Goal: Task Accomplishment & Management: Manage account settings

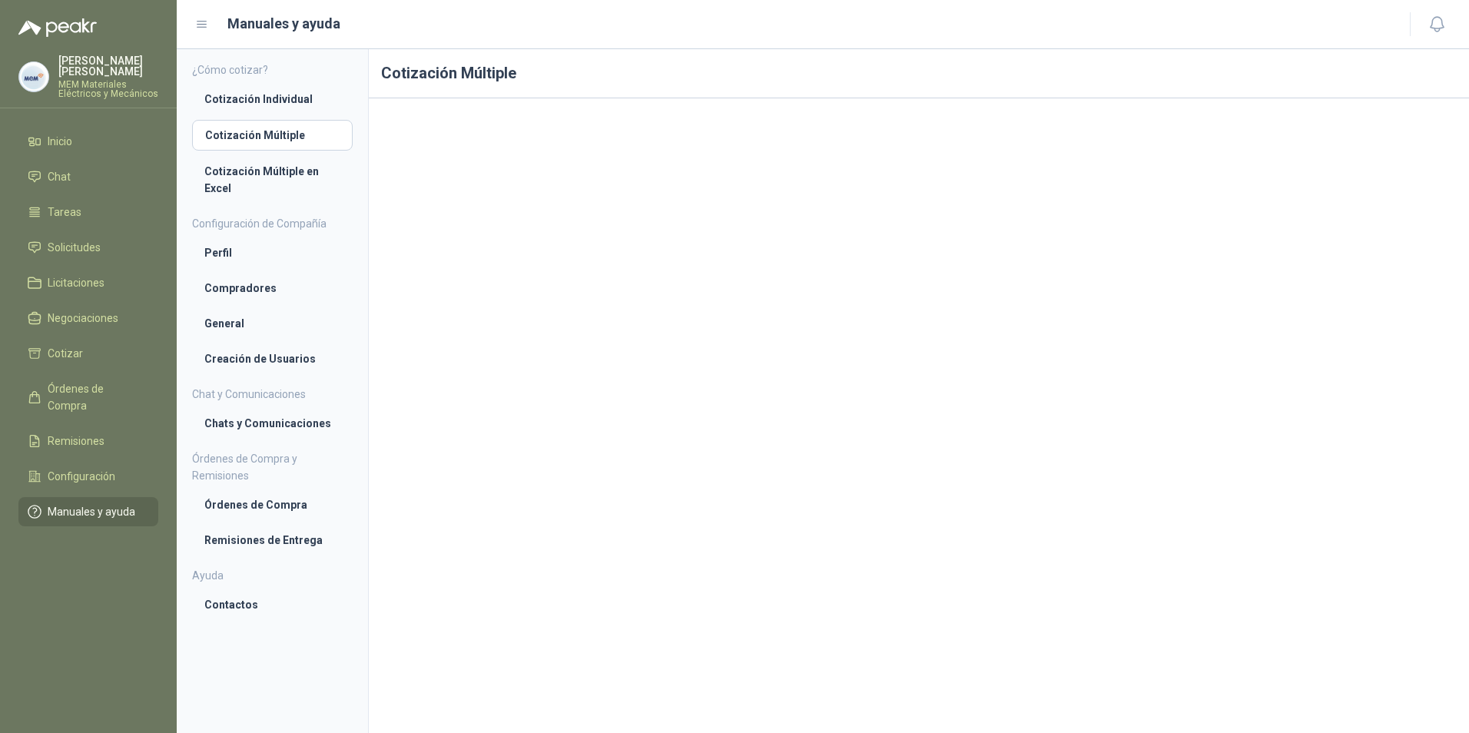
click at [78, 67] on p "[PERSON_NAME] [PERSON_NAME]" at bounding box center [108, 66] width 100 height 22
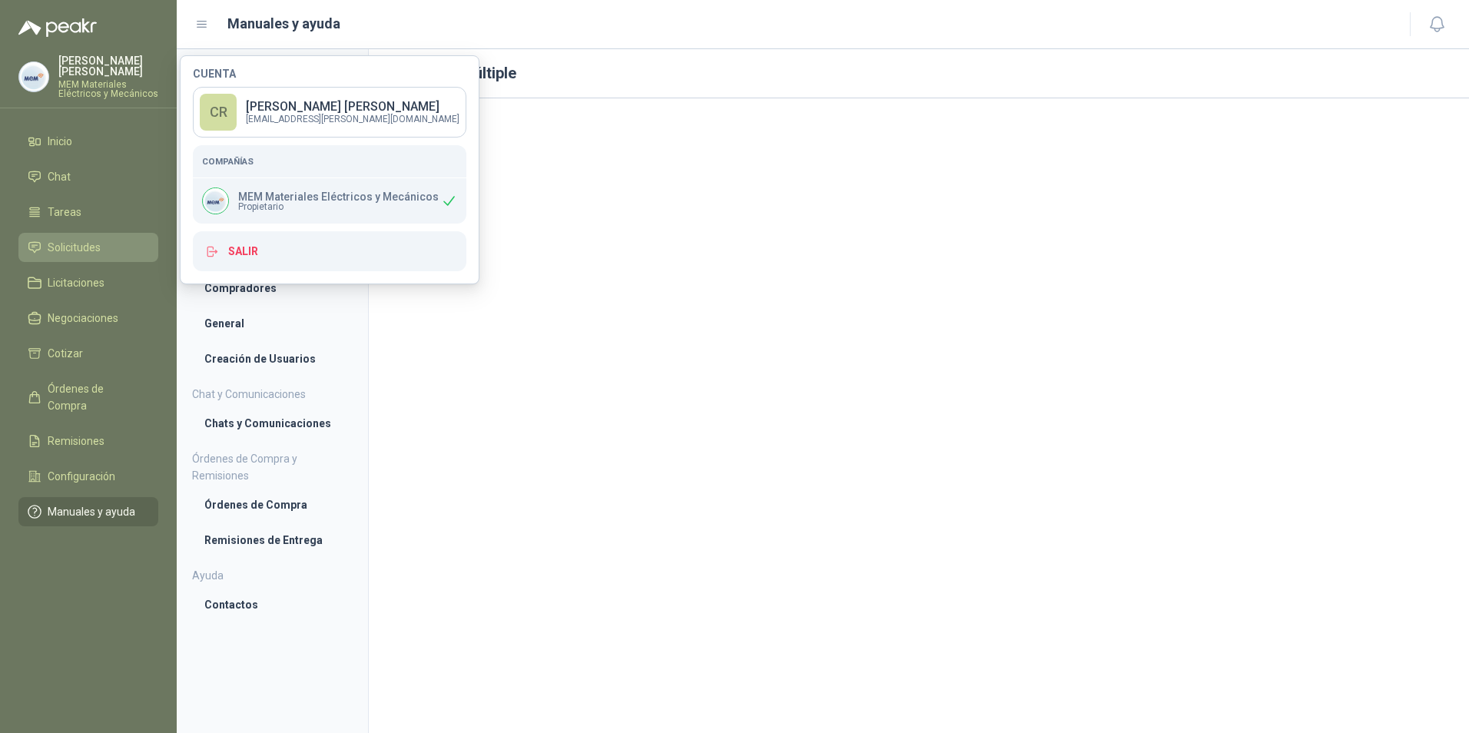
click at [53, 237] on link "Solicitudes" at bounding box center [88, 247] width 140 height 29
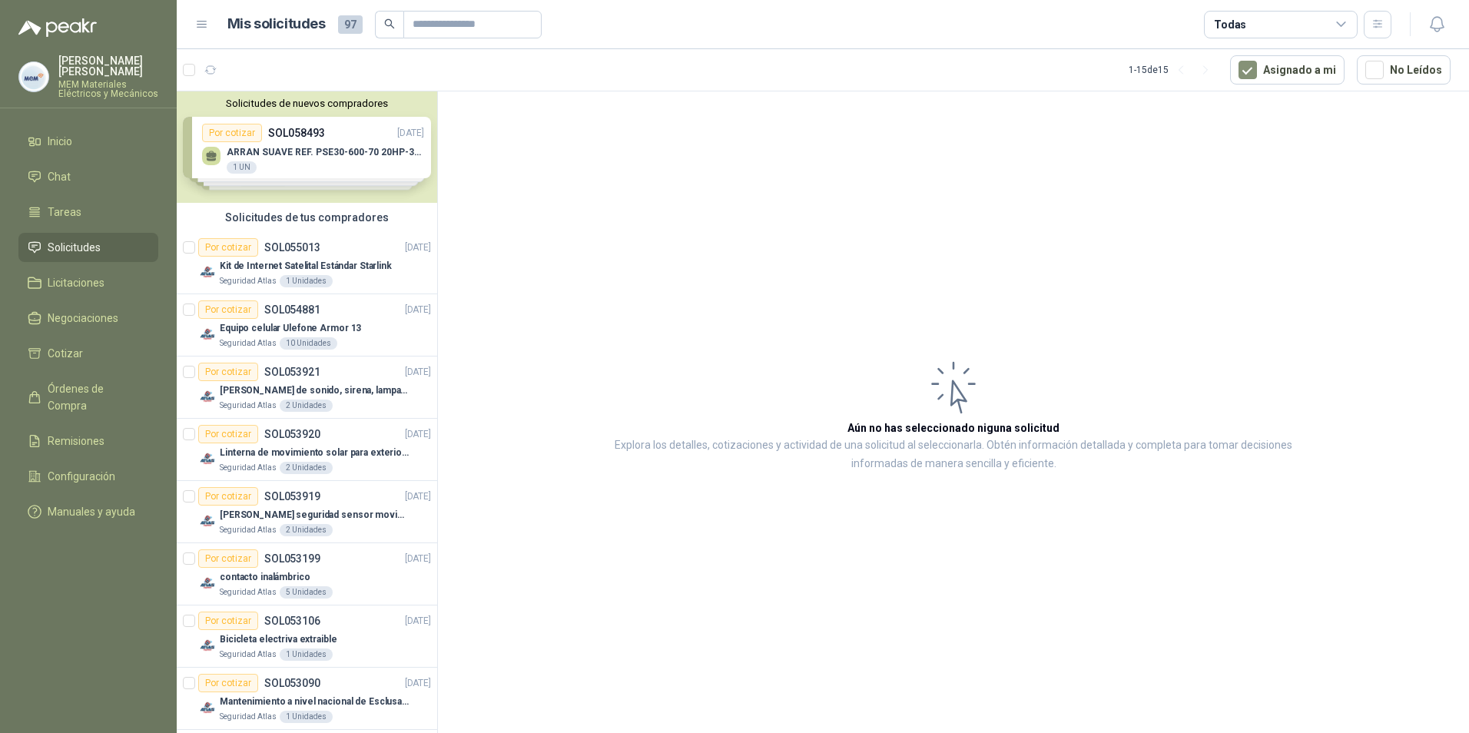
click at [86, 67] on p "CHRISTIAN CAMILO RODRIGUEZ" at bounding box center [108, 66] width 100 height 22
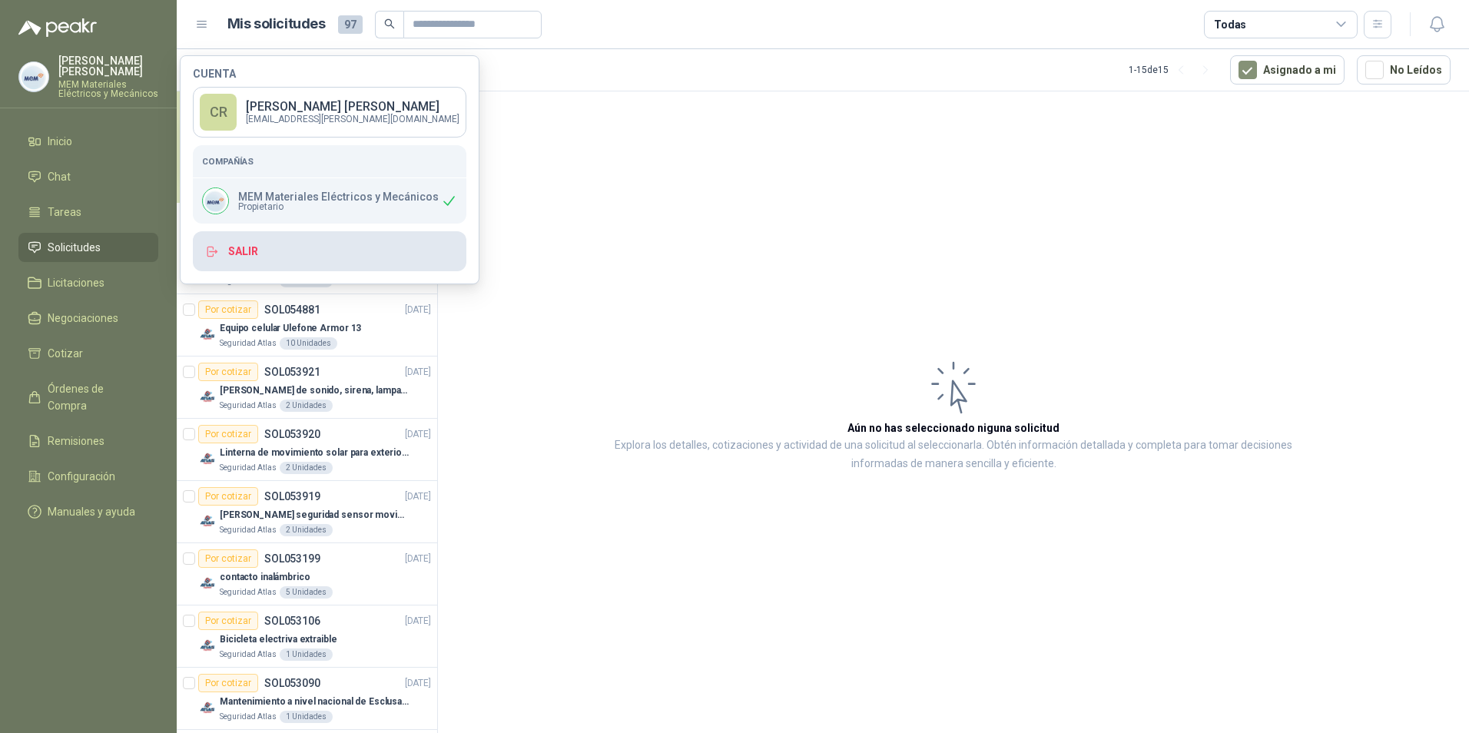
click at [249, 239] on button "Salir" at bounding box center [329, 251] width 273 height 40
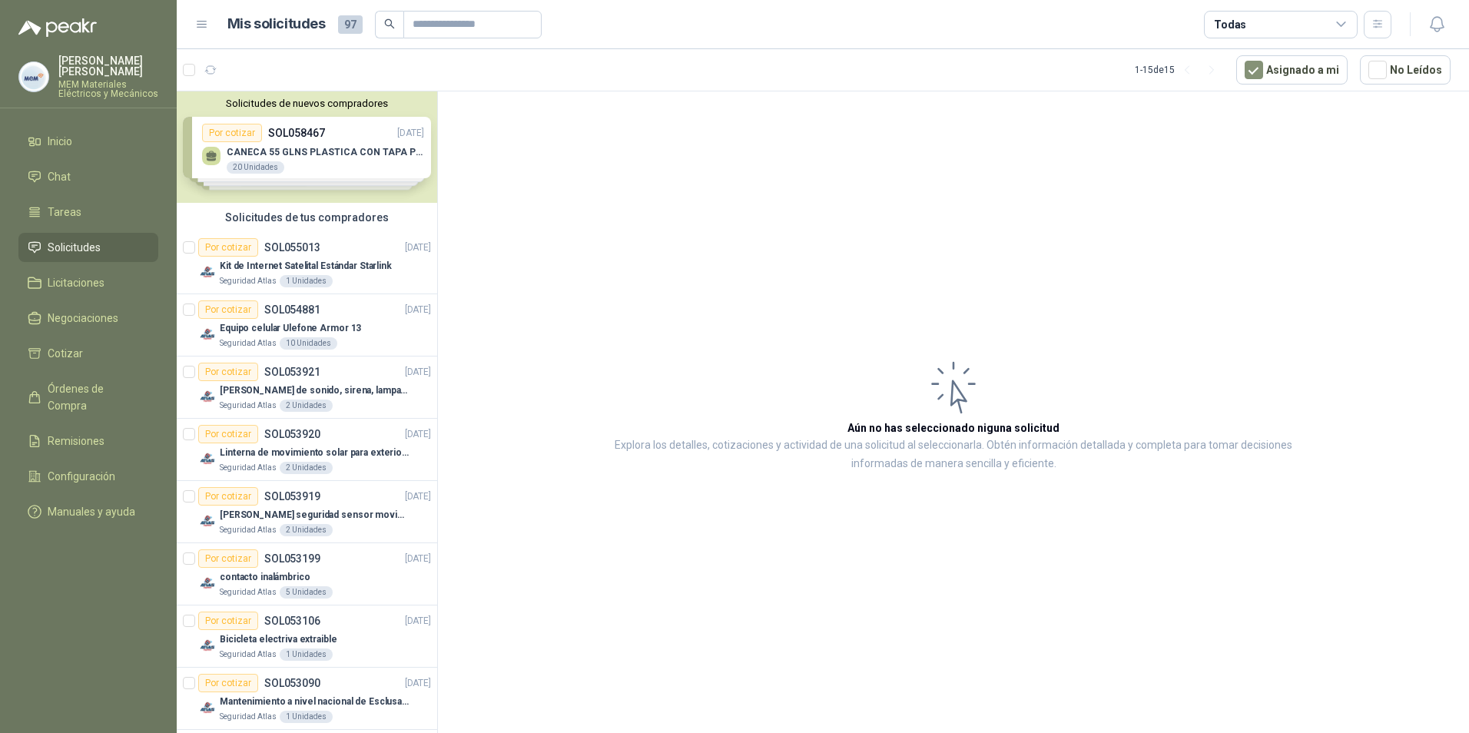
click at [27, 76] on img at bounding box center [33, 76] width 29 height 29
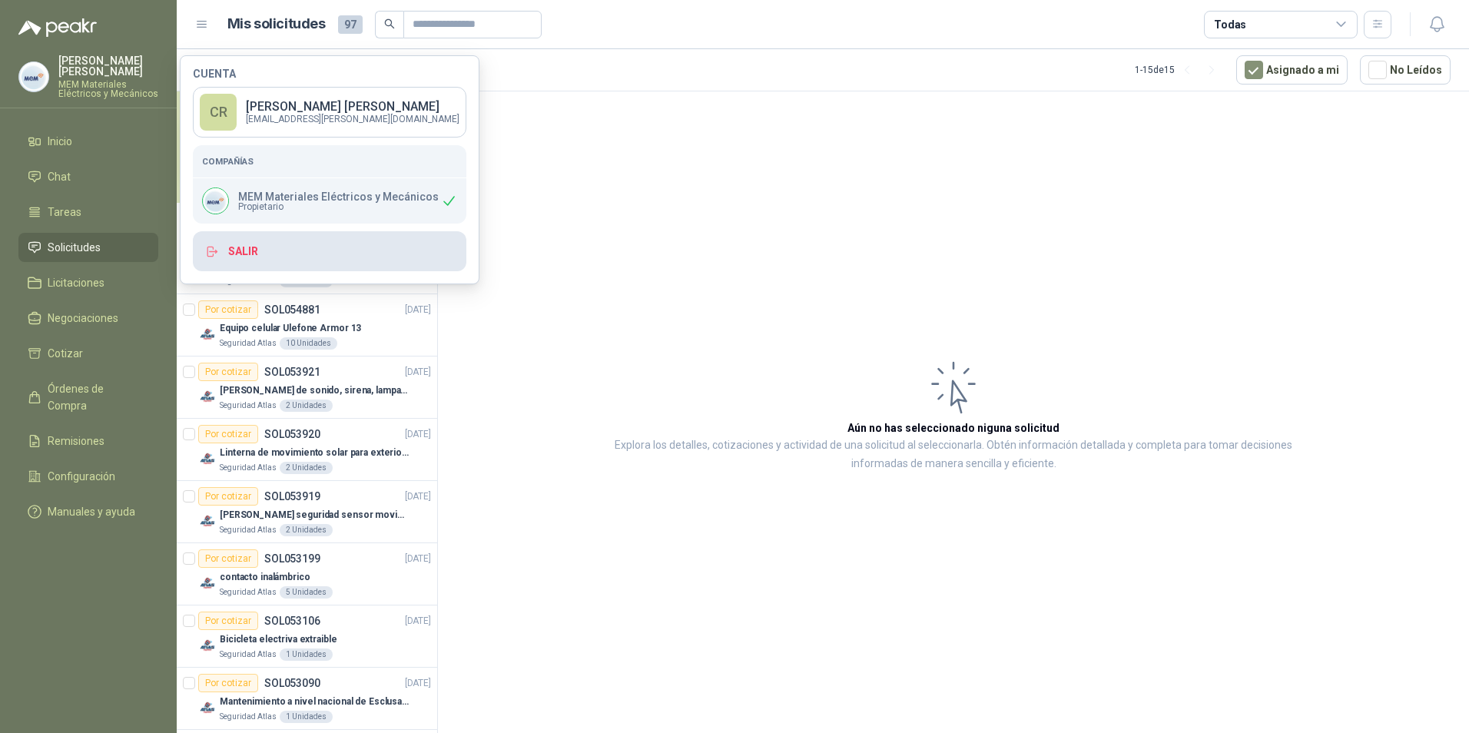
click at [252, 250] on button "Salir" at bounding box center [329, 251] width 273 height 40
